Goal: Information Seeking & Learning: Learn about a topic

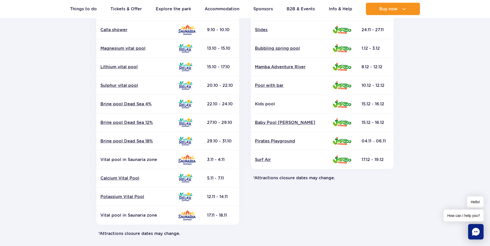
scroll to position [158, 0]
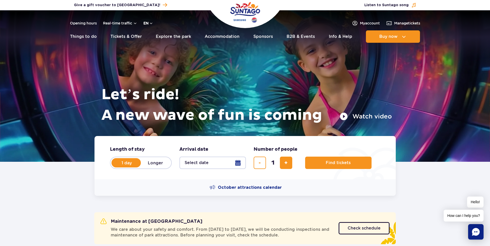
click at [149, 25] on button "en" at bounding box center [148, 23] width 10 height 5
click at [152, 36] on button "PL" at bounding box center [151, 35] width 14 height 5
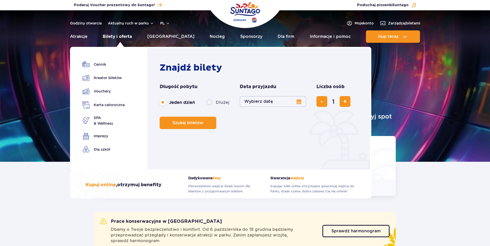
click at [121, 39] on link "Bilety i oferta" at bounding box center [117, 36] width 29 height 12
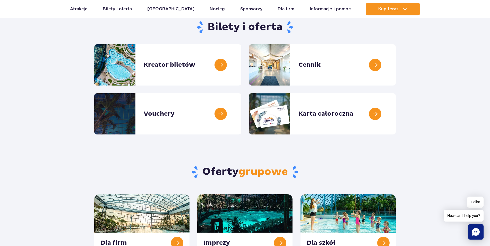
scroll to position [53, 0]
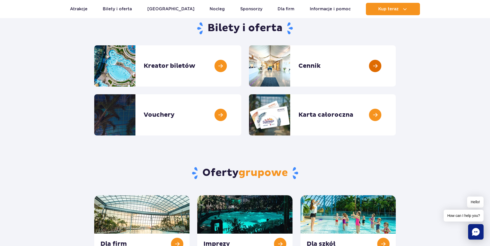
click at [396, 65] on link at bounding box center [396, 65] width 0 height 41
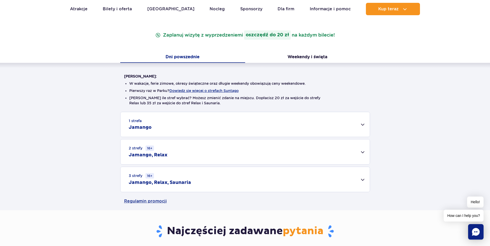
scroll to position [105, 0]
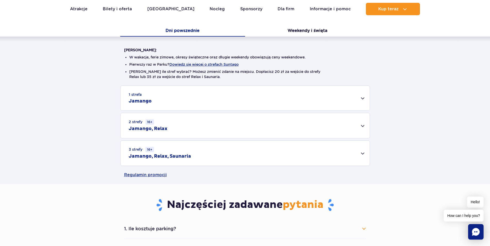
click at [144, 96] on div "1 strefa Jamango" at bounding box center [245, 98] width 249 height 25
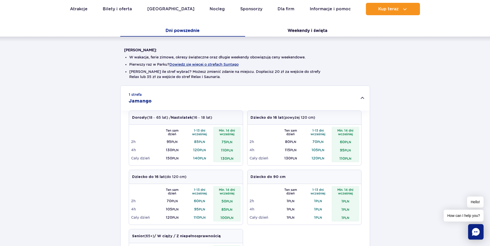
click at [144, 96] on div "1 strefa Jamango" at bounding box center [245, 98] width 249 height 25
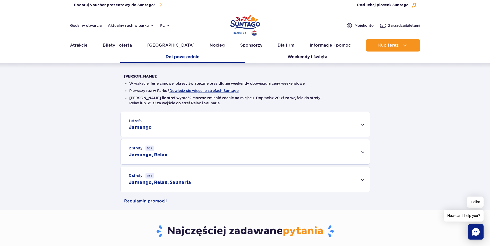
scroll to position [0, 0]
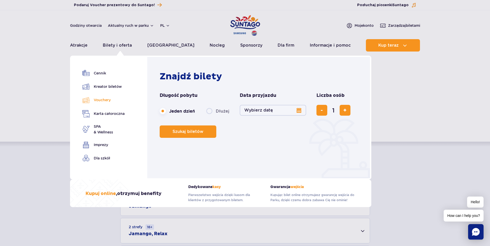
click at [102, 100] on link "Vouchery" at bounding box center [103, 99] width 42 height 7
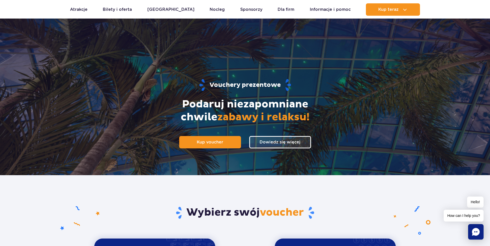
scroll to position [158, 0]
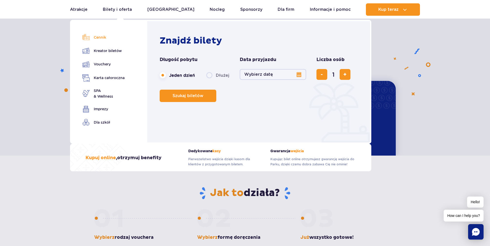
click at [97, 37] on link "Cennik" at bounding box center [103, 37] width 42 height 7
